Goal: Use online tool/utility: Utilize a website feature to perform a specific function

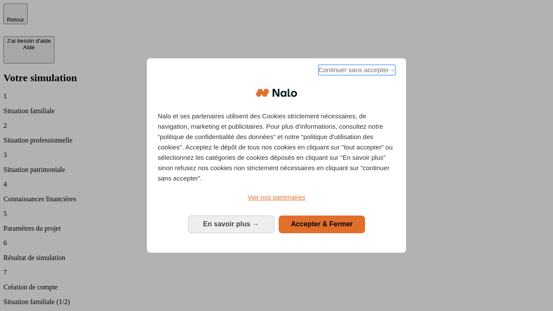
click at [356, 71] on span "Continuer sans accepter →" at bounding box center [356, 70] width 77 height 10
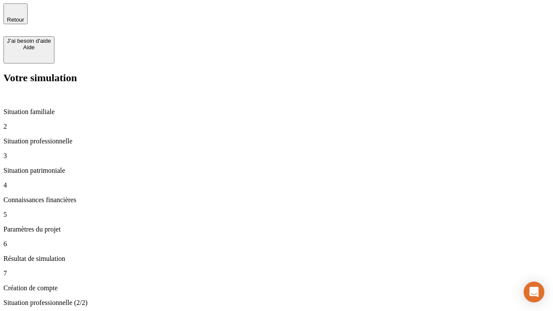
type input "30 000"
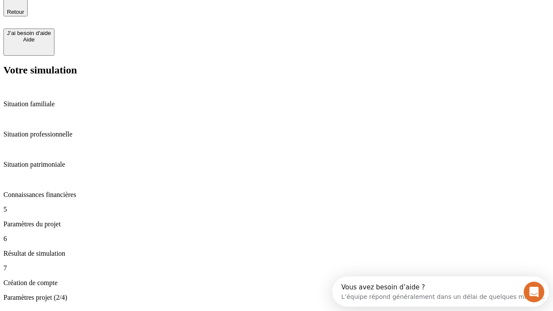
type input "25"
type input "64"
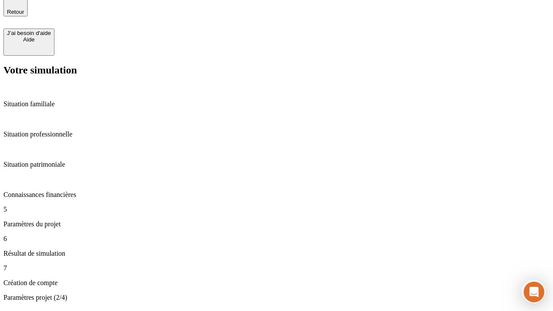
type input "1 000"
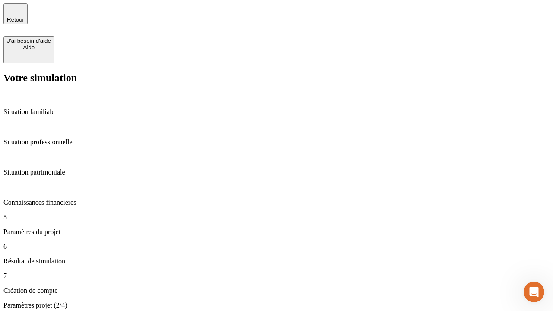
type input "640"
